Goal: Complete application form

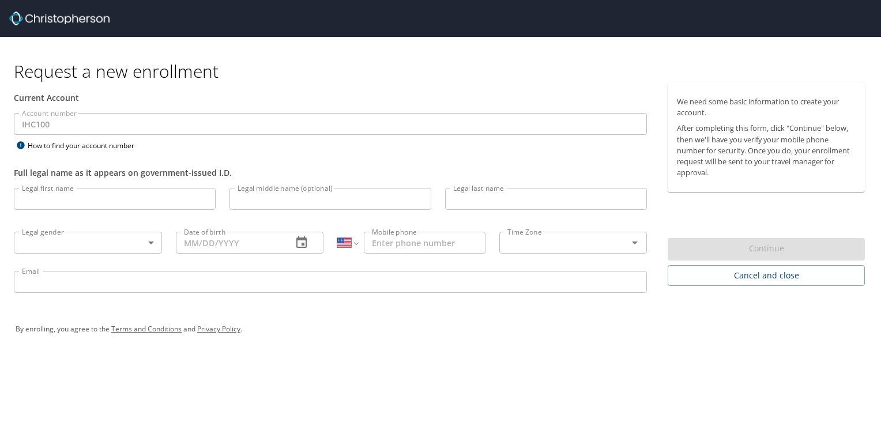
select select "US"
click at [738, 278] on span "Cancel and close" at bounding box center [766, 276] width 179 height 14
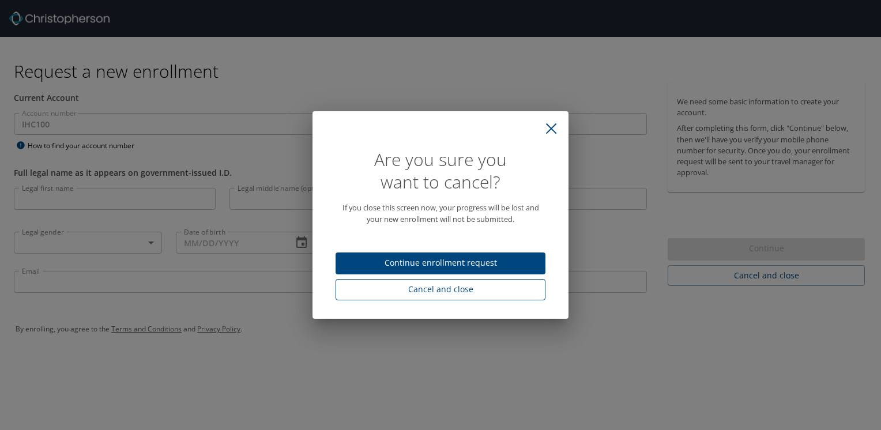
click at [492, 290] on span "Cancel and close" at bounding box center [440, 290] width 191 height 14
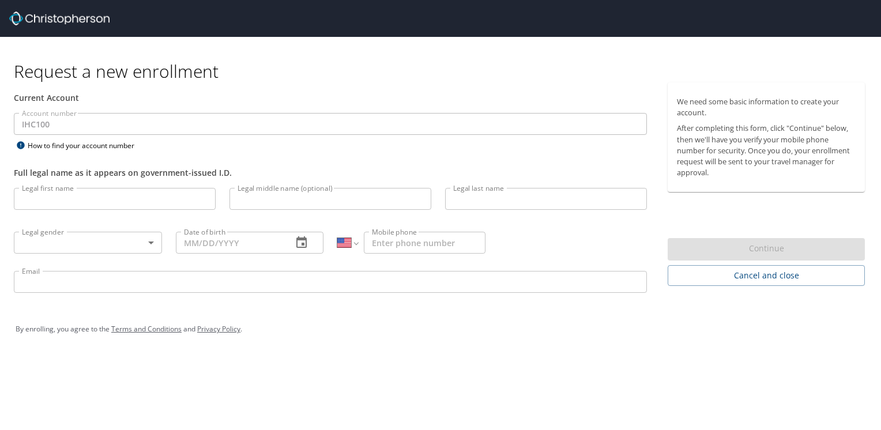
select select "US"
